Goal: Task Accomplishment & Management: Complete application form

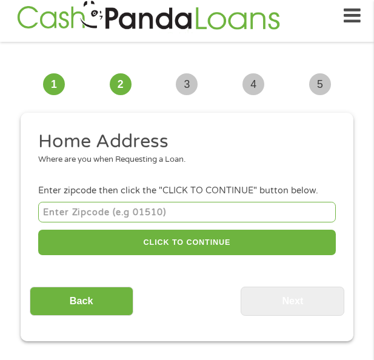
scroll to position [9, 0]
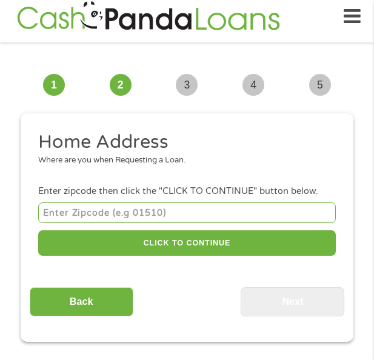
click at [127, 210] on input "number" at bounding box center [187, 212] width 298 height 20
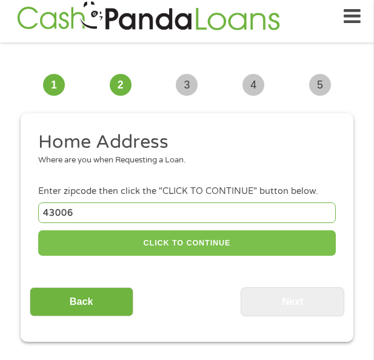
type input "43006"
click at [116, 233] on button "CLICK TO CONTINUE" at bounding box center [187, 243] width 298 height 26
type input "43006"
type input "[GEOGRAPHIC_DATA]"
select select "[US_STATE]"
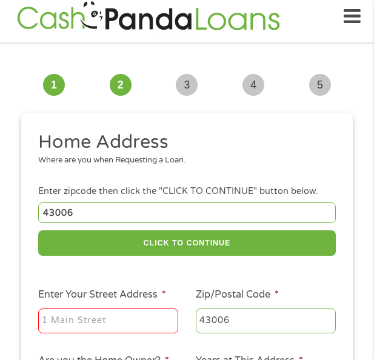
click at [71, 321] on input "Enter Your Street Address *" at bounding box center [108, 320] width 140 height 25
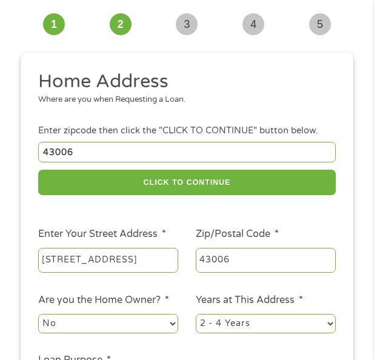
scroll to position [130, 0]
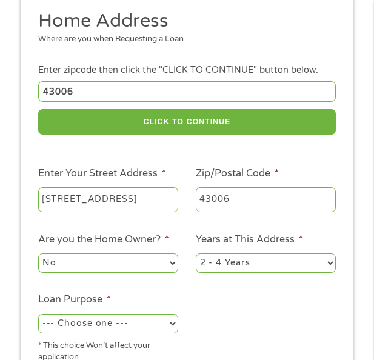
type input "[STREET_ADDRESS]"
click at [116, 262] on select "No Yes" at bounding box center [108, 262] width 140 height 19
select select "yes"
click at [38, 253] on select "No Yes" at bounding box center [108, 262] width 140 height 19
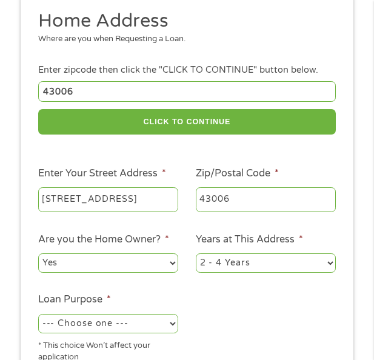
drag, startPoint x: 297, startPoint y: 257, endPoint x: 289, endPoint y: 267, distance: 13.0
click at [297, 257] on select "1 Year or less 1 - 2 Years 2 - 4 Years Over 4 Years" at bounding box center [266, 262] width 140 height 19
select select "60months"
click at [196, 253] on select "1 Year or less 1 - 2 Years 2 - 4 Years Over 4 Years" at bounding box center [266, 262] width 140 height 19
click at [111, 331] on select "--- Choose one --- Pay Bills Debt Consolidation Home Improvement Major Purchase…" at bounding box center [108, 323] width 140 height 19
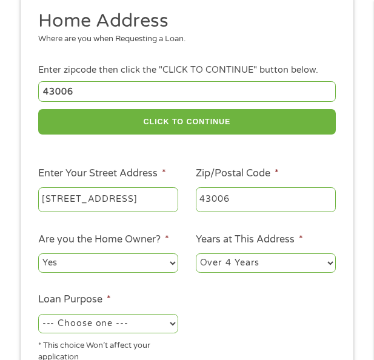
select select "other"
click at [38, 314] on select "--- Choose one --- Pay Bills Debt Consolidation Home Improvement Major Purchase…" at bounding box center [108, 323] width 140 height 19
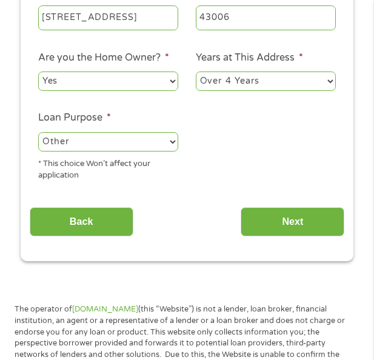
click at [78, 142] on select "--- Choose one --- Pay Bills Debt Consolidation Home Improvement Major Purchase…" at bounding box center [108, 141] width 140 height 19
click at [38, 132] on select "--- Choose one --- Pay Bills Debt Consolidation Home Improvement Major Purchase…" at bounding box center [108, 141] width 140 height 19
click at [68, 132] on select "--- Choose one --- Pay Bills Debt Consolidation Home Improvement Major Purchase…" at bounding box center [108, 141] width 140 height 19
click at [38, 132] on select "--- Choose one --- Pay Bills Debt Consolidation Home Improvement Major Purchase…" at bounding box center [108, 141] width 140 height 19
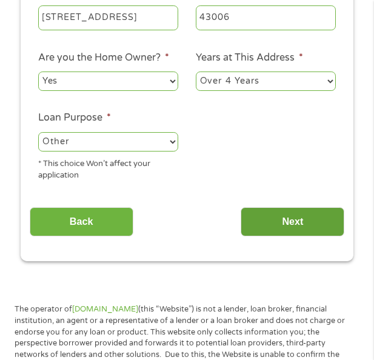
click at [302, 225] on input "Next" at bounding box center [293, 222] width 104 height 30
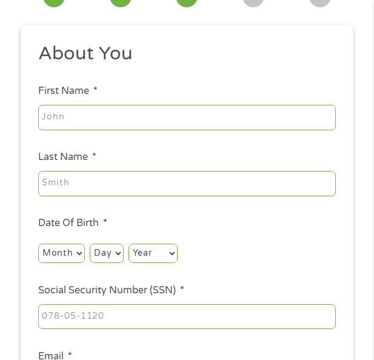
scroll to position [9, 0]
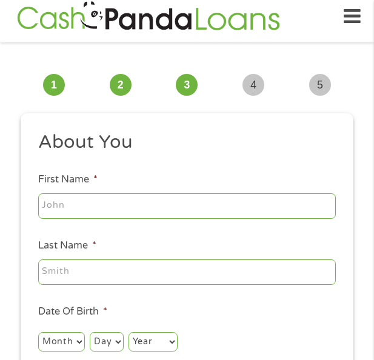
click at [114, 204] on input "First Name *" at bounding box center [187, 205] width 298 height 25
type input "[PERSON_NAME]"
click at [144, 278] on input "Last Name *" at bounding box center [187, 271] width 298 height 25
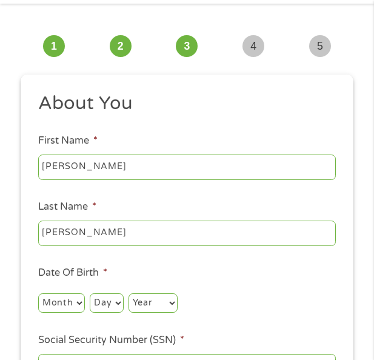
scroll to position [70, 0]
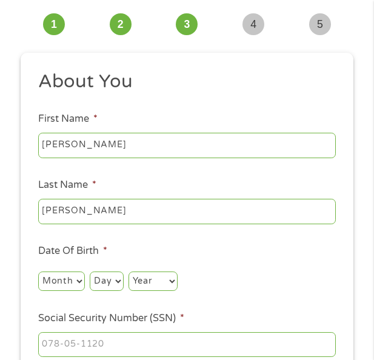
type input "[PERSON_NAME]"
click at [58, 278] on select "Month 1 2 3 4 5 6 7 8 9 10 11 12" at bounding box center [61, 281] width 47 height 19
select select "9"
click at [38, 272] on select "Month 1 2 3 4 5 6 7 8 9 10 11 12" at bounding box center [61, 281] width 47 height 19
click at [97, 274] on select "Day 1 2 3 4 5 6 7 8 9 10 11 12 13 14 15 16 17 18 19 20 21 22 23 24 25 26 27 28 …" at bounding box center [106, 281] width 33 height 19
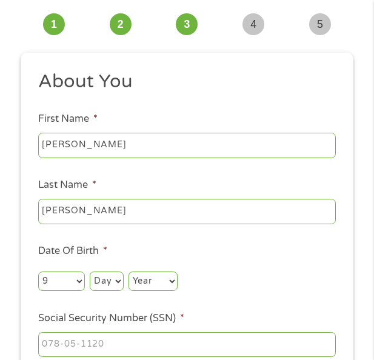
select select "9"
click at [90, 272] on select "Day 1 2 3 4 5 6 7 8 9 10 11 12 13 14 15 16 17 18 19 20 21 22 23 24 25 26 27 28 …" at bounding box center [106, 281] width 33 height 19
click at [153, 289] on select "Year [DATE] 2006 2005 2004 2003 2002 2001 2000 1999 1998 1997 1996 1995 1994 19…" at bounding box center [152, 281] width 49 height 19
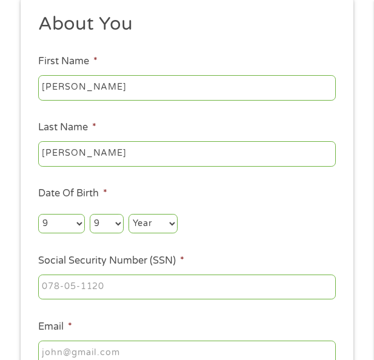
scroll to position [130, 0]
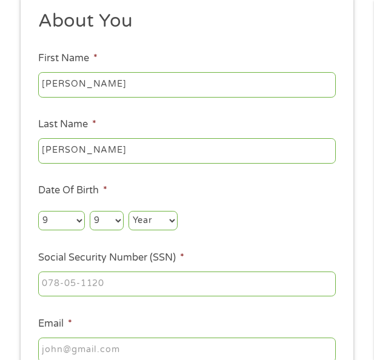
click at [151, 216] on select "Year [DATE] 2006 2005 2004 2003 2002 2001 2000 1999 1998 1997 1996 1995 1994 19…" at bounding box center [152, 220] width 49 height 19
select select "1982"
click at [128, 211] on select "Year [DATE] 2006 2005 2004 2003 2002 2001 2000 1999 1998 1997 1996 1995 1994 19…" at bounding box center [152, 220] width 49 height 19
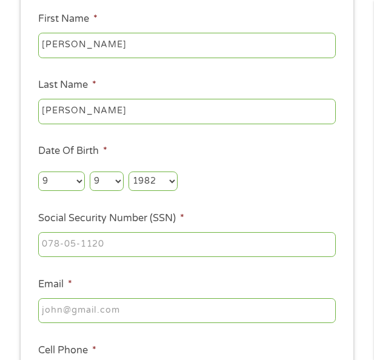
scroll to position [191, 0]
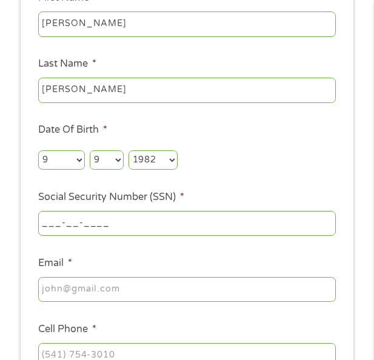
click at [125, 226] on input "___-__-____" at bounding box center [187, 223] width 298 height 25
type input "298-78-9399"
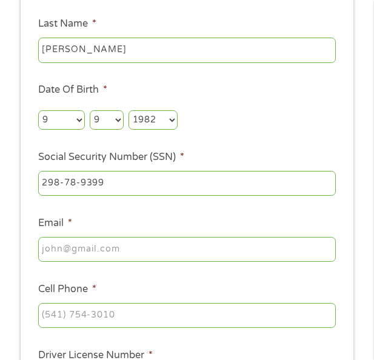
scroll to position [252, 0]
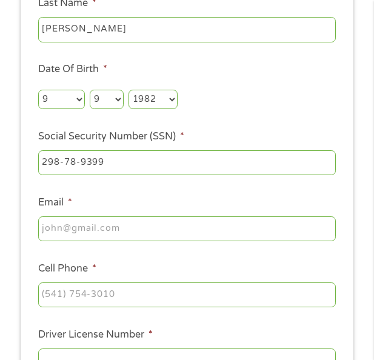
click at [93, 228] on input "Email *" at bounding box center [187, 228] width 298 height 25
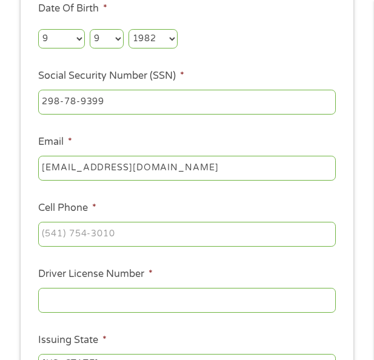
type input "[EMAIL_ADDRESS][DOMAIN_NAME]"
click at [103, 231] on input "(___) ___-____" at bounding box center [187, 234] width 298 height 25
type input "[PHONE_NUMBER]"
click at [118, 297] on input "Driver License Number *" at bounding box center [187, 300] width 298 height 25
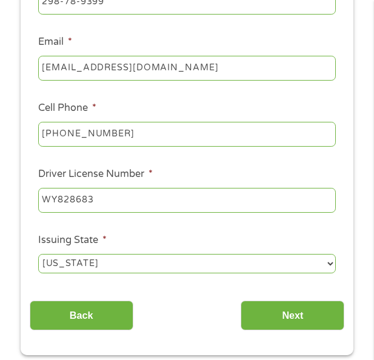
scroll to position [433, 0]
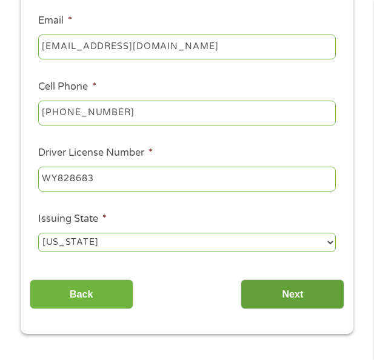
type input "WY828683"
click at [296, 288] on input "Next" at bounding box center [293, 294] width 104 height 30
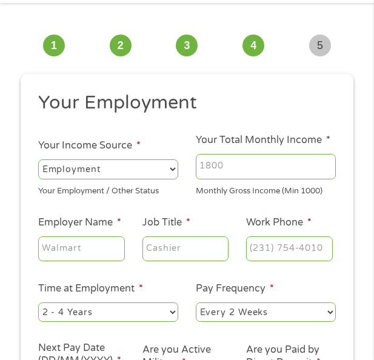
scroll to position [70, 0]
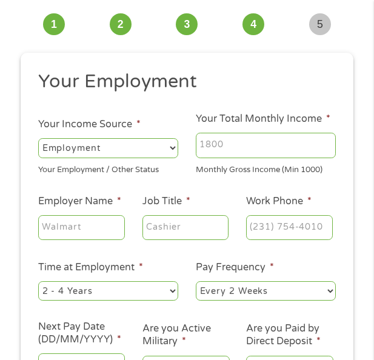
click at [263, 144] on input "Your Total Monthly Income *" at bounding box center [266, 145] width 140 height 25
type input "4600"
click at [81, 224] on input "Employer Name *" at bounding box center [81, 227] width 87 height 25
type input "CK CONSTRUCTION GROUP"
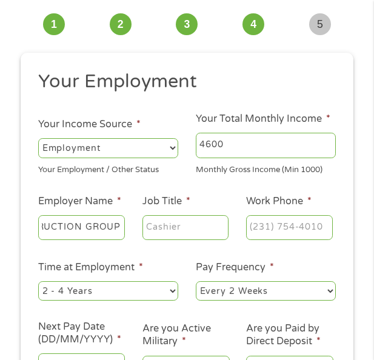
click at [209, 233] on input "Job Title *" at bounding box center [185, 227] width 87 height 25
type input "SUPERVISOR"
click at [270, 219] on input "(___) ___-____" at bounding box center [289, 227] width 87 height 25
type input "[PHONE_NUMBER]"
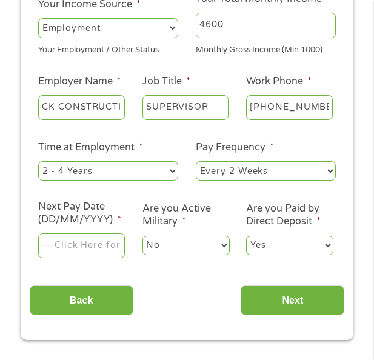
scroll to position [191, 0]
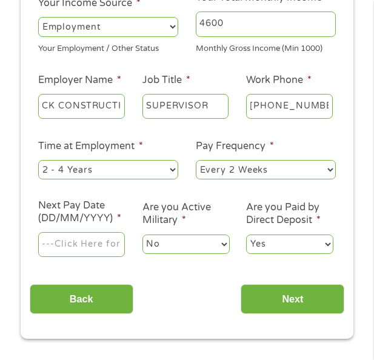
click at [120, 178] on select "--- Choose one --- 1 Year or less 1 - 2 Years 2 - 4 Years Over 4 Years" at bounding box center [108, 169] width 140 height 19
click at [38, 160] on select "--- Choose one --- 1 Year or less 1 - 2 Years 2 - 4 Years Over 4 Years" at bounding box center [108, 169] width 140 height 19
click at [97, 172] on select "--- Choose one --- 1 Year or less 1 - 2 Years 2 - 4 Years Over 4 Years" at bounding box center [108, 169] width 140 height 19
select select "60months"
click at [38, 160] on select "--- Choose one --- 1 Year or less 1 - 2 Years 2 - 4 Years Over 4 Years" at bounding box center [108, 169] width 140 height 19
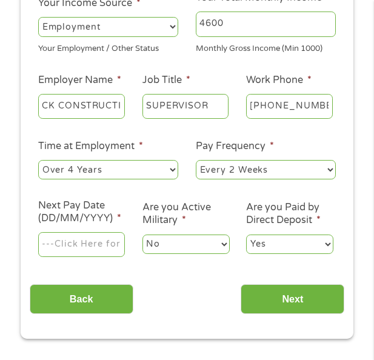
click at [256, 168] on select "--- Choose one --- Every 2 Weeks Every Week Monthly Semi-Monthly" at bounding box center [266, 169] width 140 height 19
click at [196, 160] on select "--- Choose one --- Every 2 Weeks Every Week Monthly Semi-Monthly" at bounding box center [266, 169] width 140 height 19
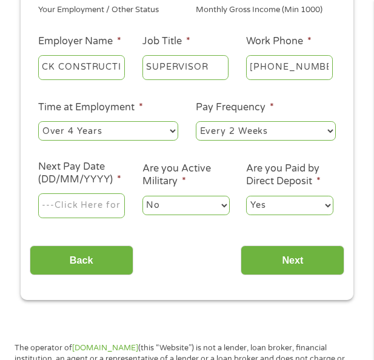
scroll to position [252, 0]
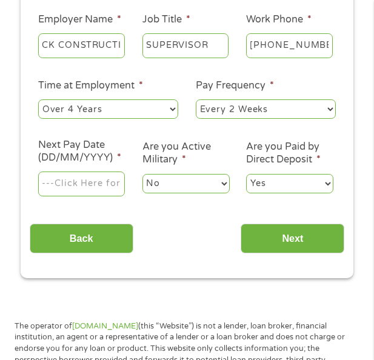
click at [97, 176] on input "Next Pay Date (DD/MM/YYYY) *" at bounding box center [81, 184] width 87 height 25
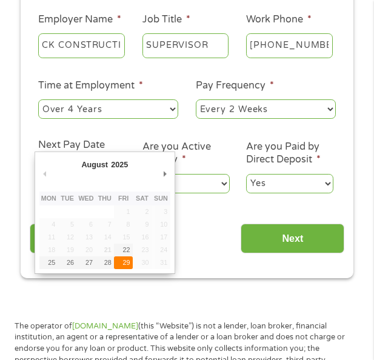
type input "[DATE]"
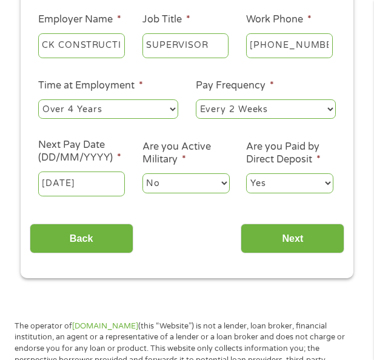
click at [197, 183] on select "No Yes" at bounding box center [185, 182] width 87 height 19
click at [241, 145] on li "Are you Paid by Direct Deposit * Yes No" at bounding box center [290, 168] width 104 height 55
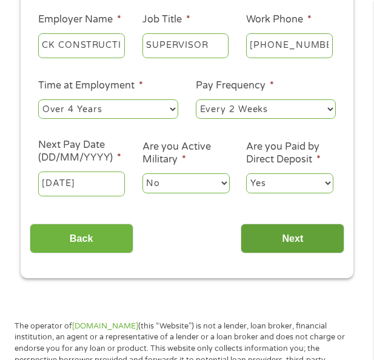
click at [296, 236] on input "Next" at bounding box center [293, 239] width 104 height 30
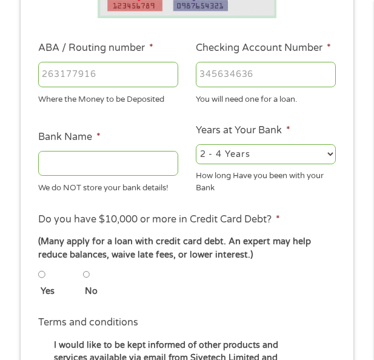
scroll to position [9, 0]
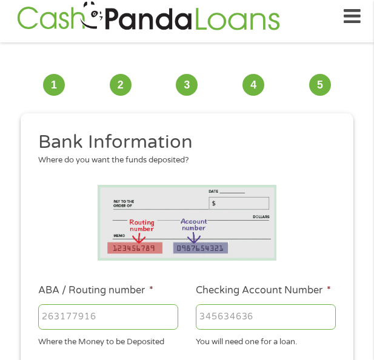
click at [97, 321] on input "ABA / Routing number *" at bounding box center [108, 316] width 140 height 25
click at [94, 321] on input "ABA / Routing number *" at bounding box center [108, 316] width 140 height 25
type input "011075150"
type input "SANTANDER"
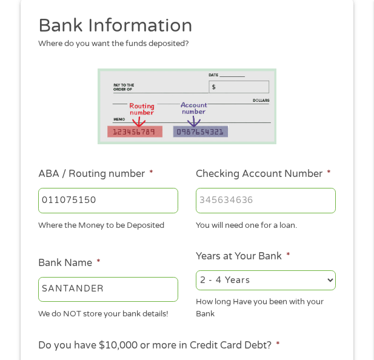
scroll to position [130, 0]
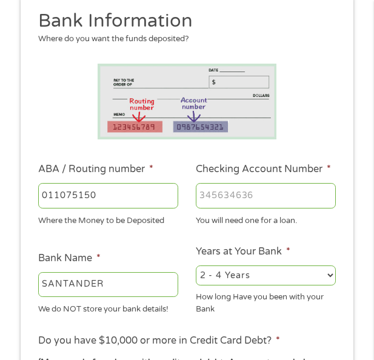
type input "011075150"
click at [245, 200] on input "Checking Account Number *" at bounding box center [266, 195] width 140 height 25
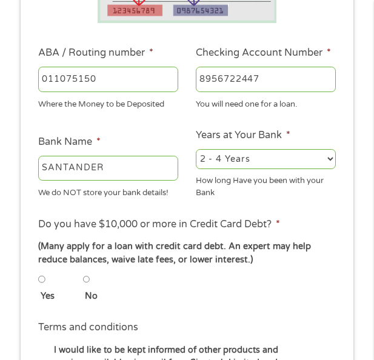
scroll to position [252, 0]
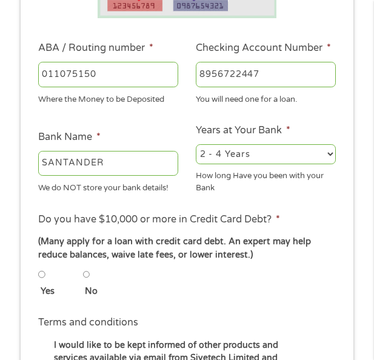
type input "8956722447"
click at [232, 160] on select "2 - 4 Years 6 - 12 Months 1 - 2 Years Over 4 Years" at bounding box center [266, 153] width 140 height 19
click at [196, 150] on select "2 - 4 Years 6 - 12 Months 1 - 2 Years Over 4 Years" at bounding box center [266, 153] width 140 height 19
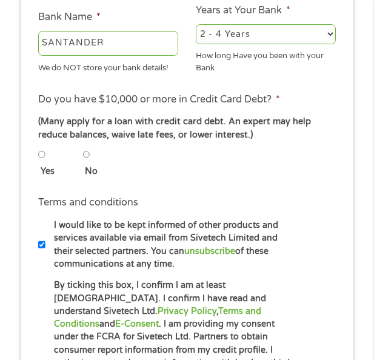
scroll to position [373, 0]
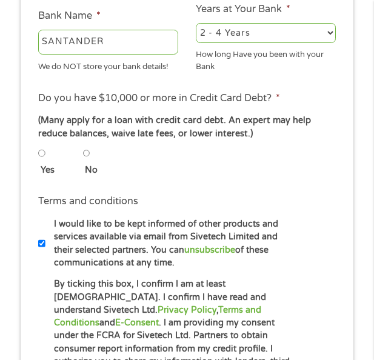
click at [84, 161] on input "No" at bounding box center [86, 153] width 7 height 15
radio input "true"
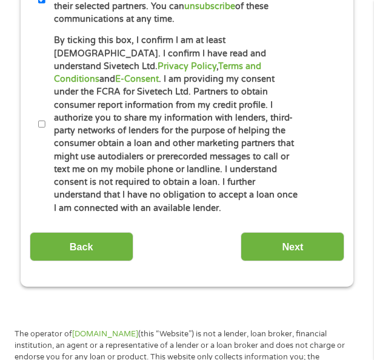
scroll to position [615, 0]
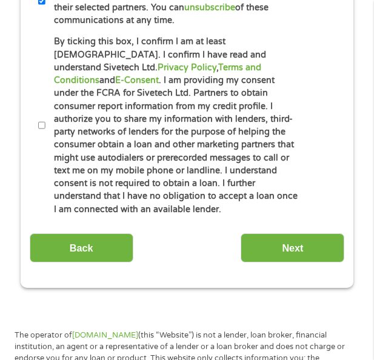
click at [39, 124] on input "By ticking this box, I confirm I am at least [DEMOGRAPHIC_DATA]. I confirm I ha…" at bounding box center [41, 125] width 7 height 15
checkbox input "true"
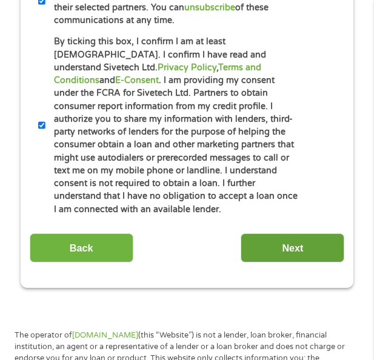
click at [270, 247] on input "Next" at bounding box center [293, 248] width 104 height 30
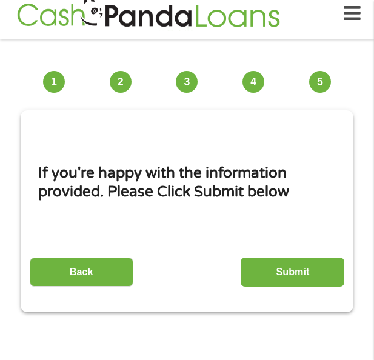
scroll to position [9, 0]
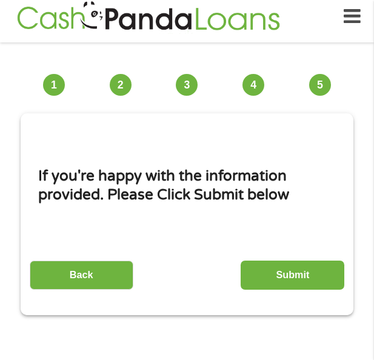
click at [265, 274] on input "Submit" at bounding box center [293, 276] width 104 height 30
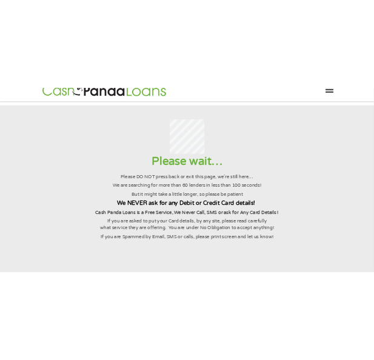
scroll to position [0, 0]
